Goal: Task Accomplishment & Management: Use online tool/utility

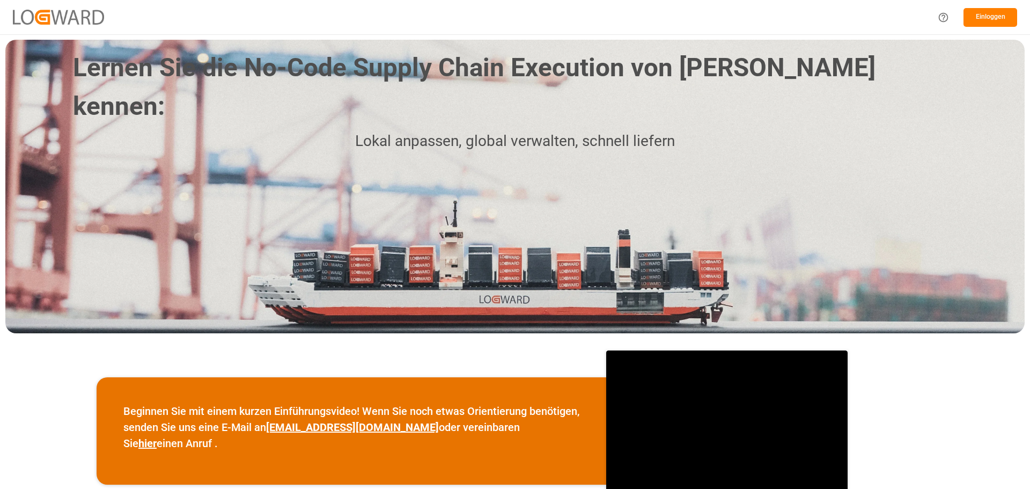
click at [1008, 19] on button "Einloggen" at bounding box center [991, 17] width 54 height 19
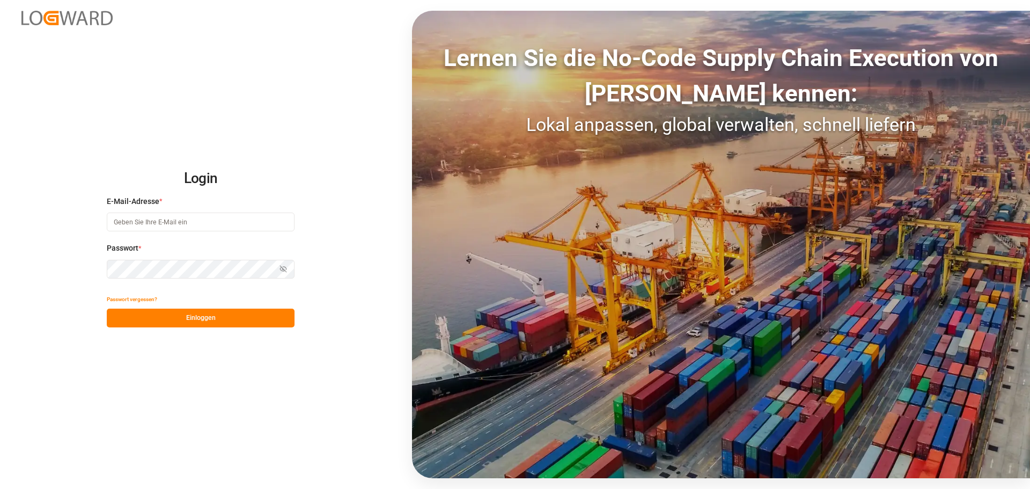
click at [160, 225] on input at bounding box center [201, 221] width 188 height 19
click at [148, 224] on input "mar" at bounding box center [201, 221] width 188 height 19
type input "[PERSON_NAME][EMAIL_ADDRESS][DOMAIN_NAME]"
click at [238, 319] on button "Einloggen" at bounding box center [201, 318] width 188 height 19
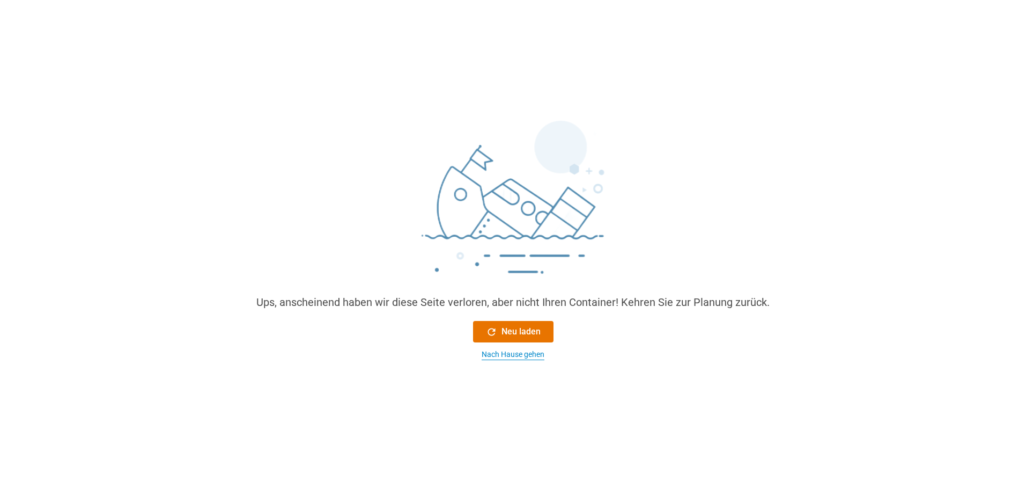
click at [513, 356] on font "Nach Hause gehen" at bounding box center [513, 354] width 63 height 9
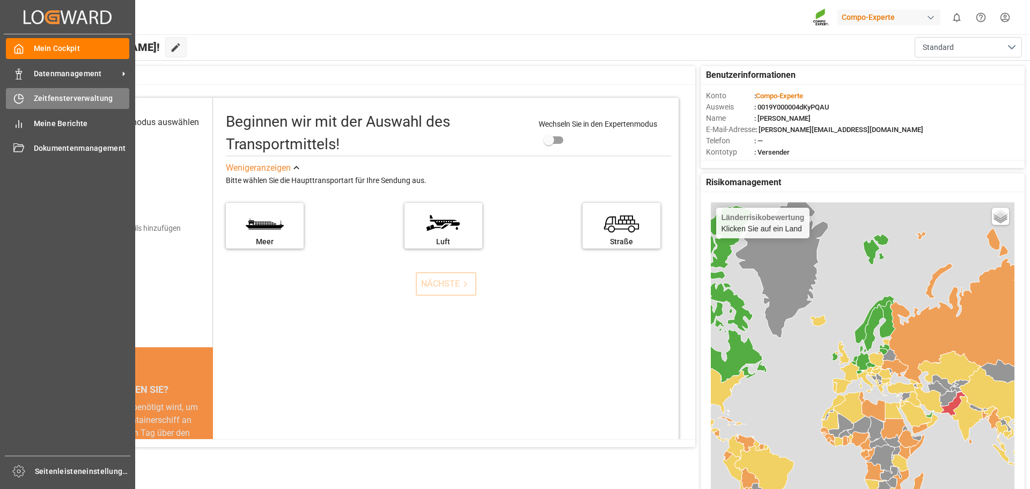
click at [58, 92] on div "Zeitfensterverwaltung Zeitfensterverwaltung" at bounding box center [67, 98] width 123 height 21
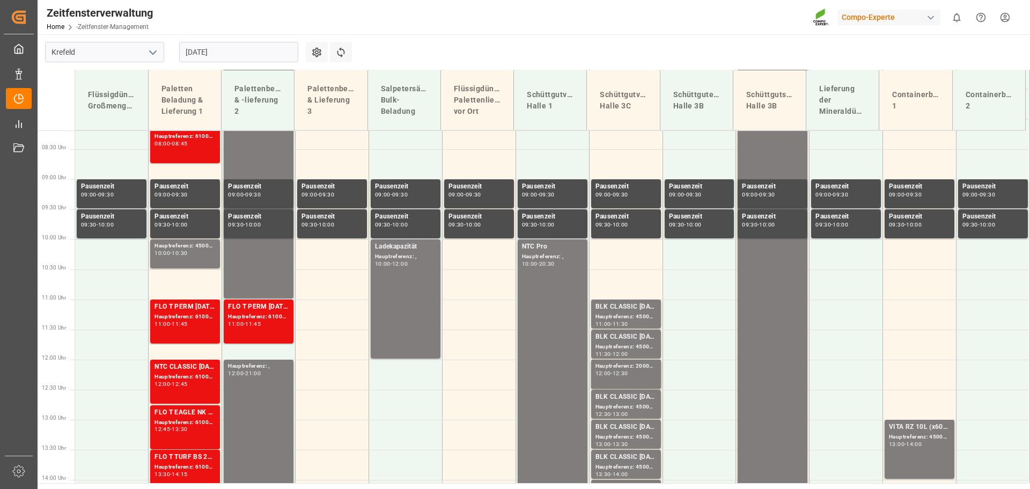
scroll to position [508, 0]
